Goal: Information Seeking & Learning: Learn about a topic

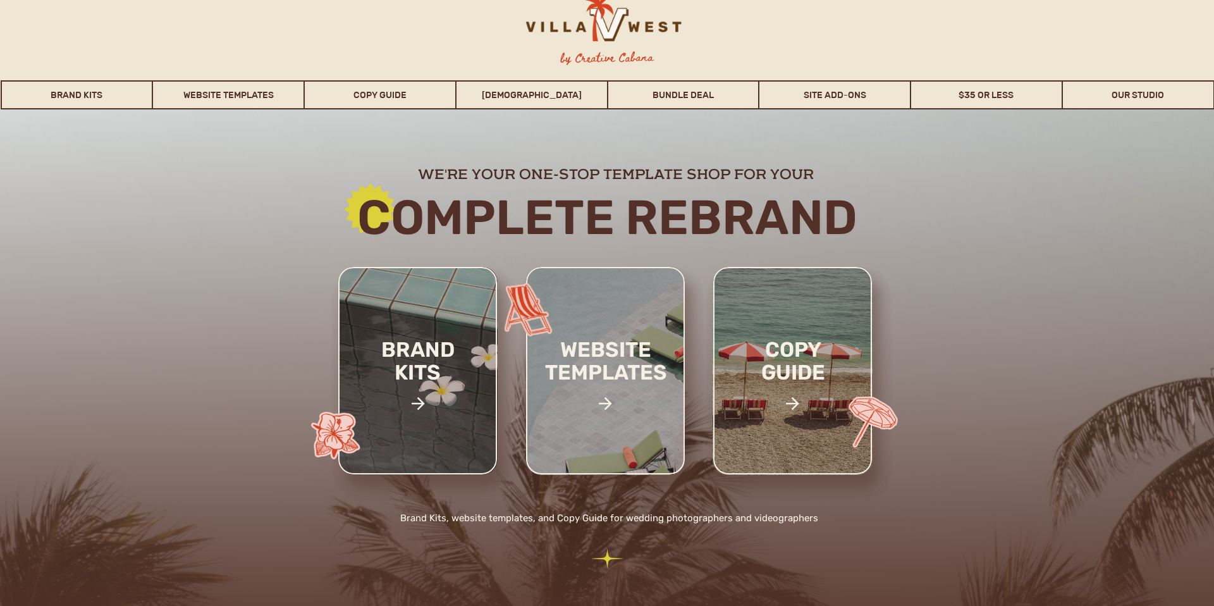
scroll to position [9, 0]
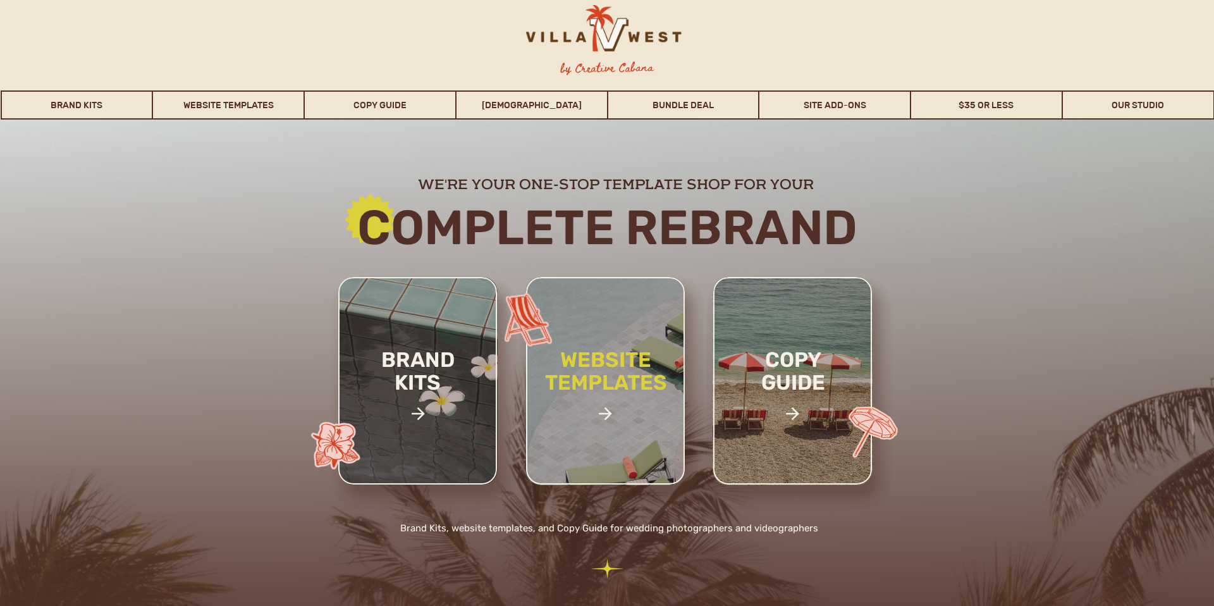
click at [609, 364] on h2 "website templates" at bounding box center [606, 384] width 166 height 73
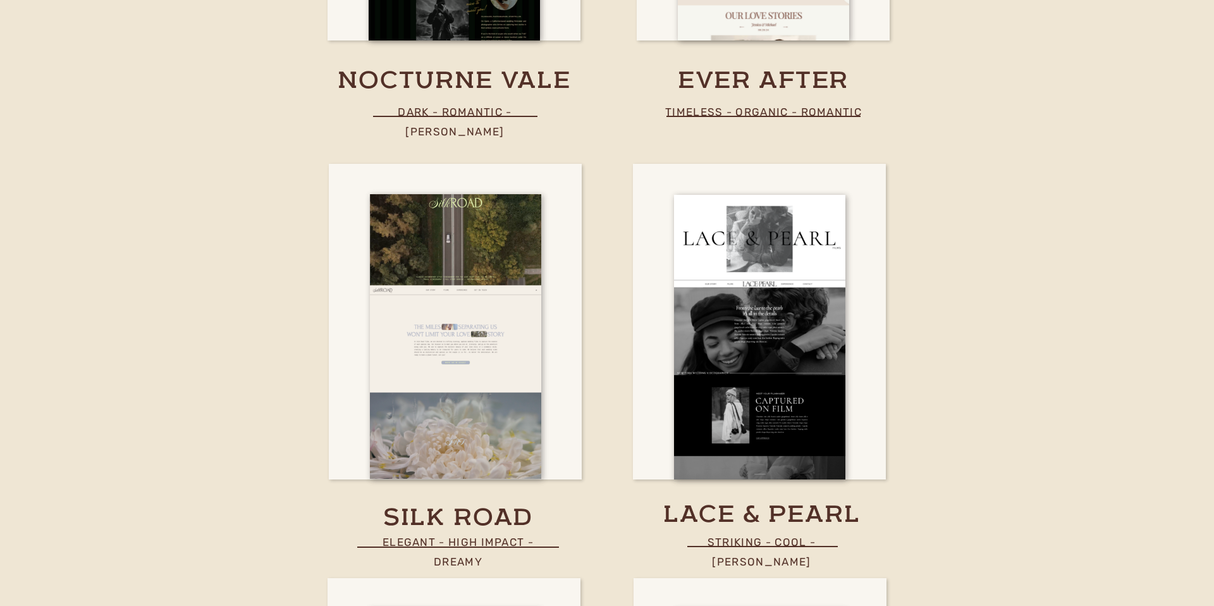
scroll to position [4123, 0]
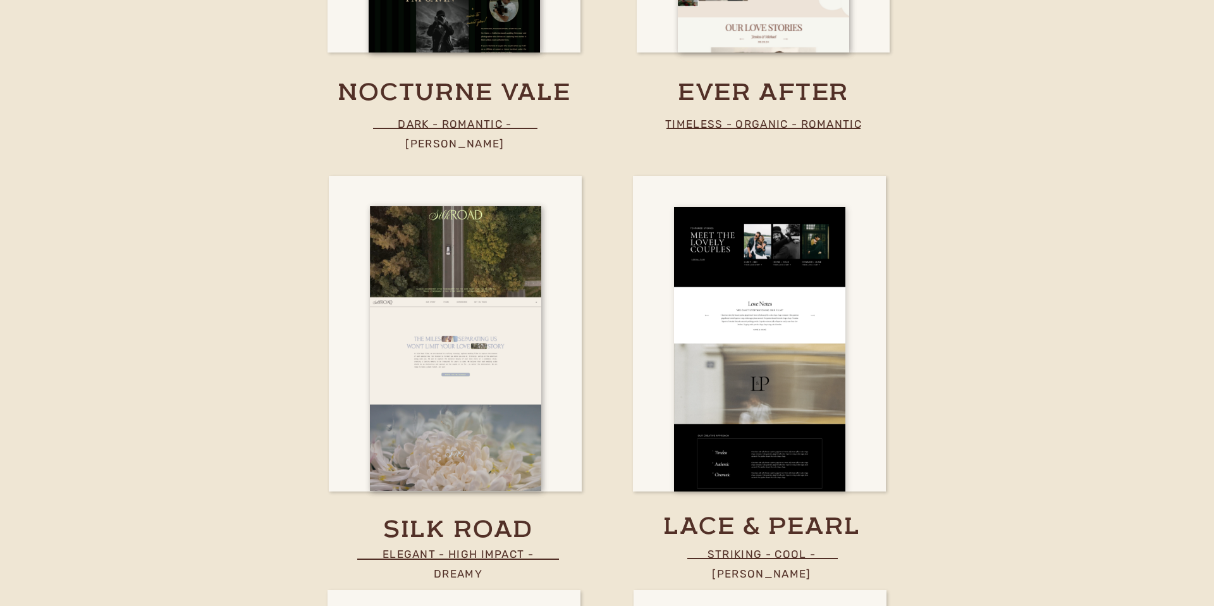
click at [699, 357] on div at bounding box center [759, 349] width 171 height 285
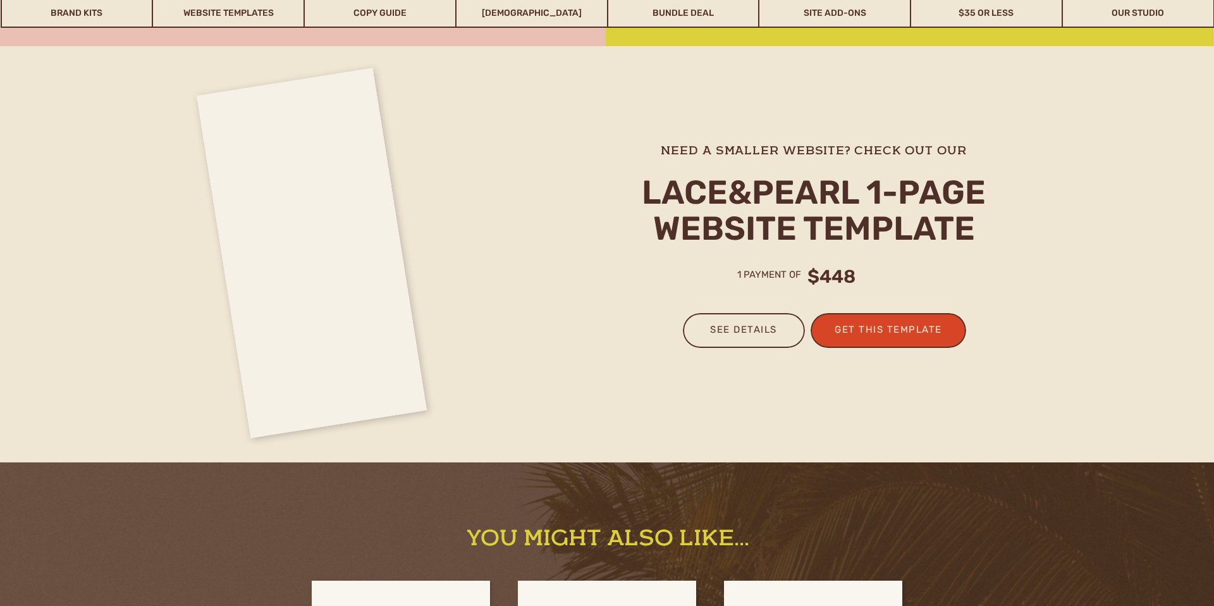
scroll to position [3391, 0]
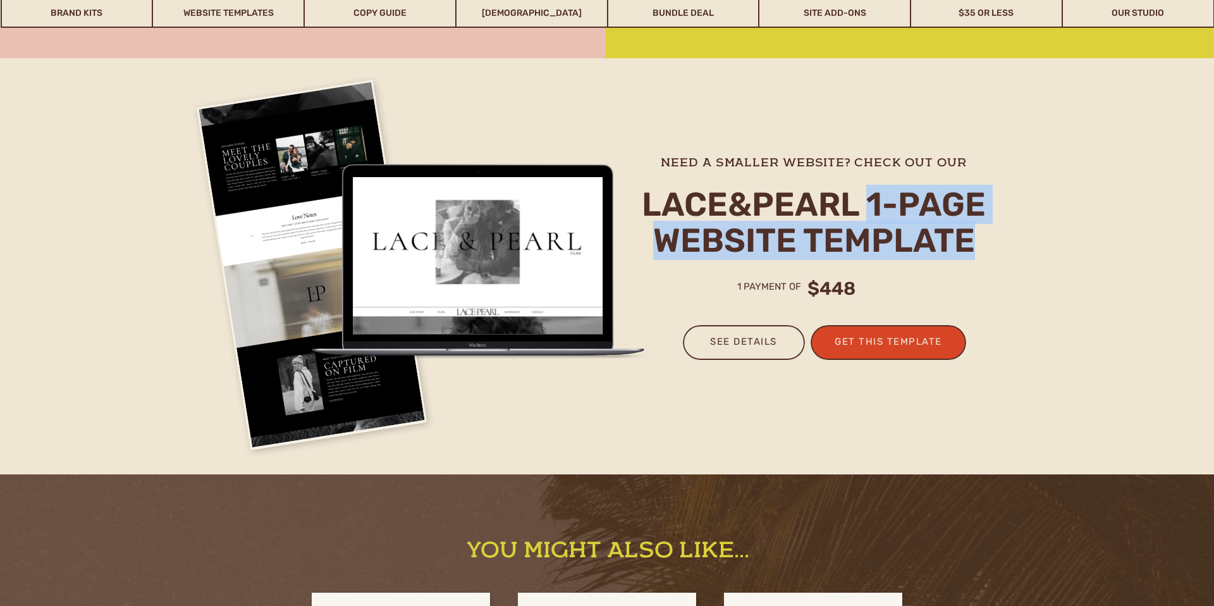
drag, startPoint x: 869, startPoint y: 199, endPoint x: 981, endPoint y: 243, distance: 120.1
click at [981, 243] on h2 "lace&pearl 1-page website template" at bounding box center [814, 224] width 344 height 75
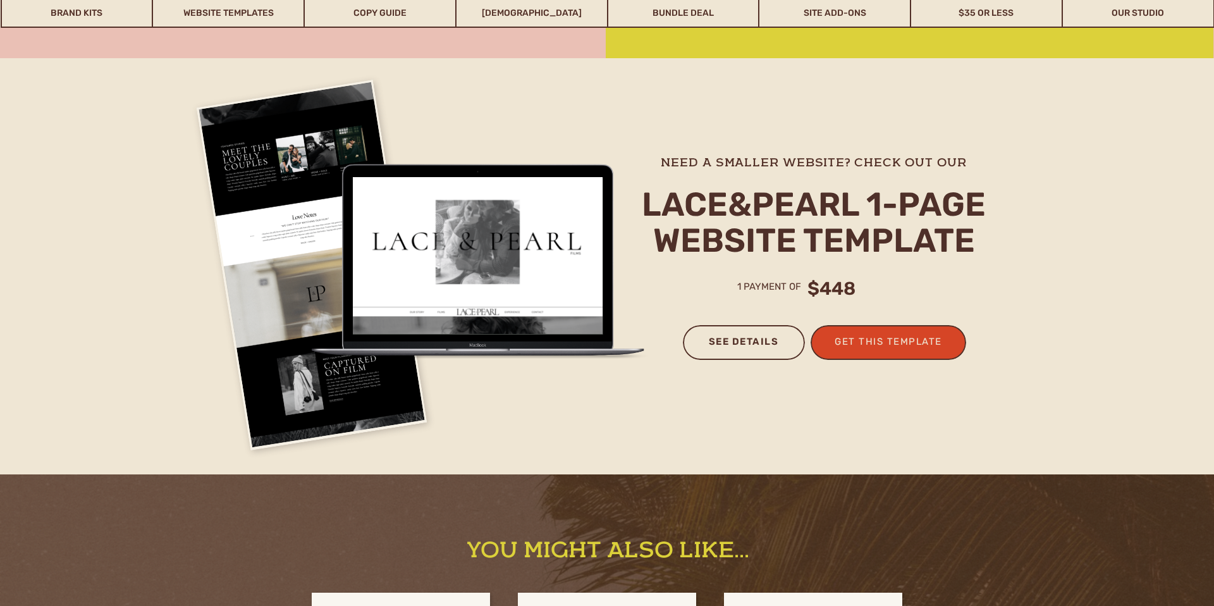
click at [734, 341] on h3 "see details" at bounding box center [744, 346] width 96 height 27
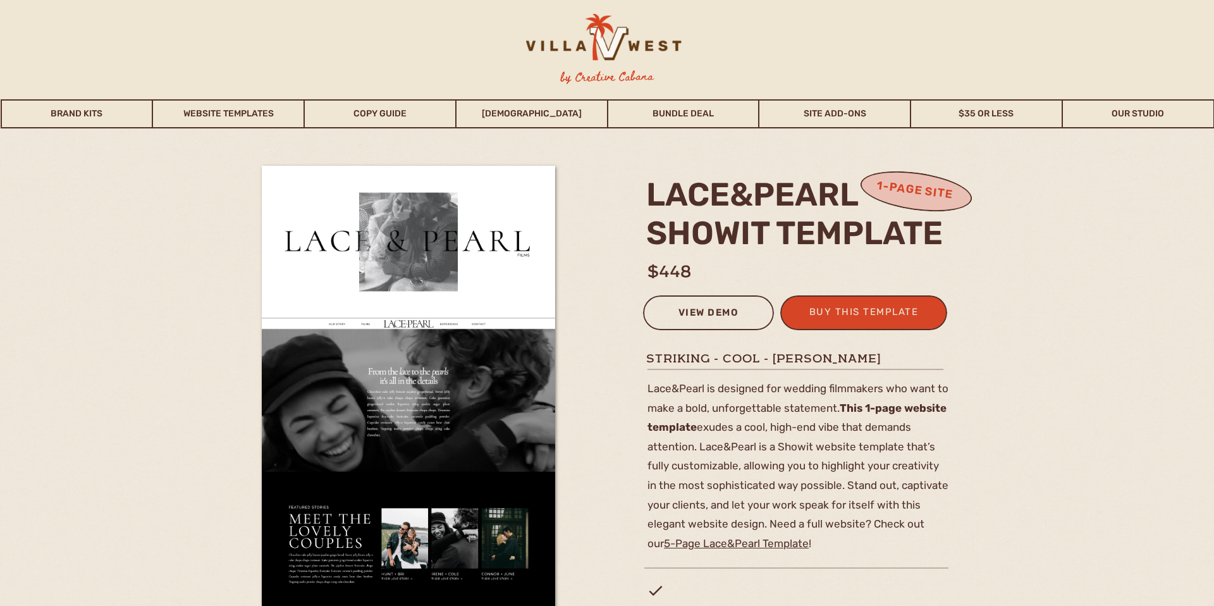
click at [722, 318] on div "view demo" at bounding box center [708, 314] width 114 height 21
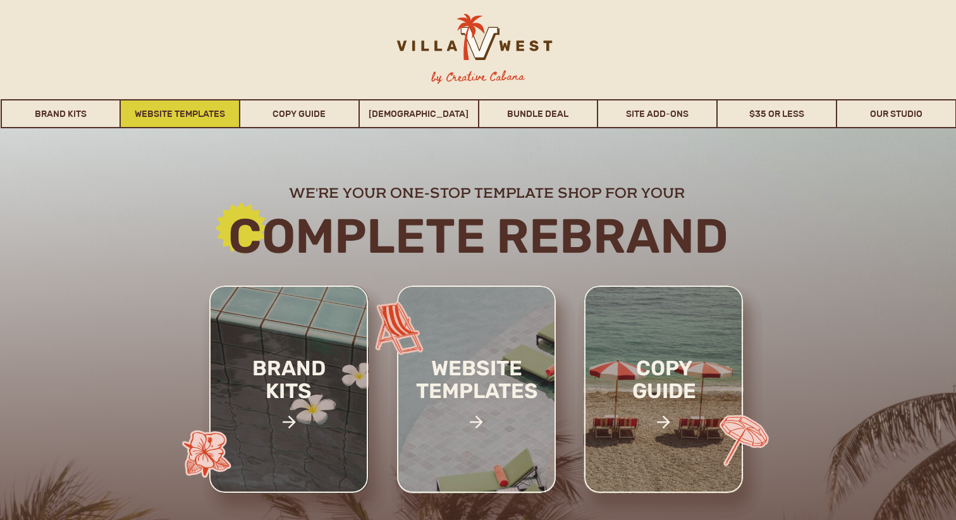
click at [147, 113] on link "Website Templates" at bounding box center [180, 113] width 118 height 29
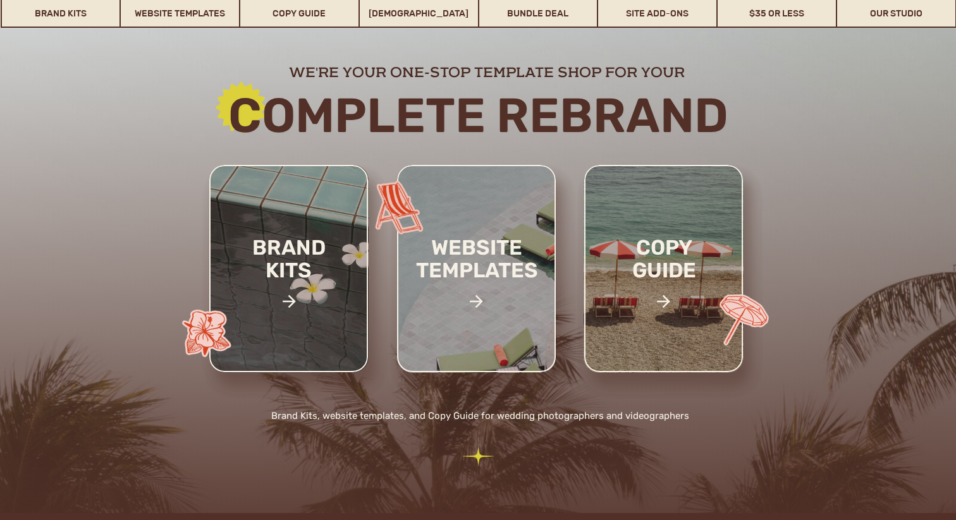
scroll to position [132, 0]
